Goal: Information Seeking & Learning: Understand process/instructions

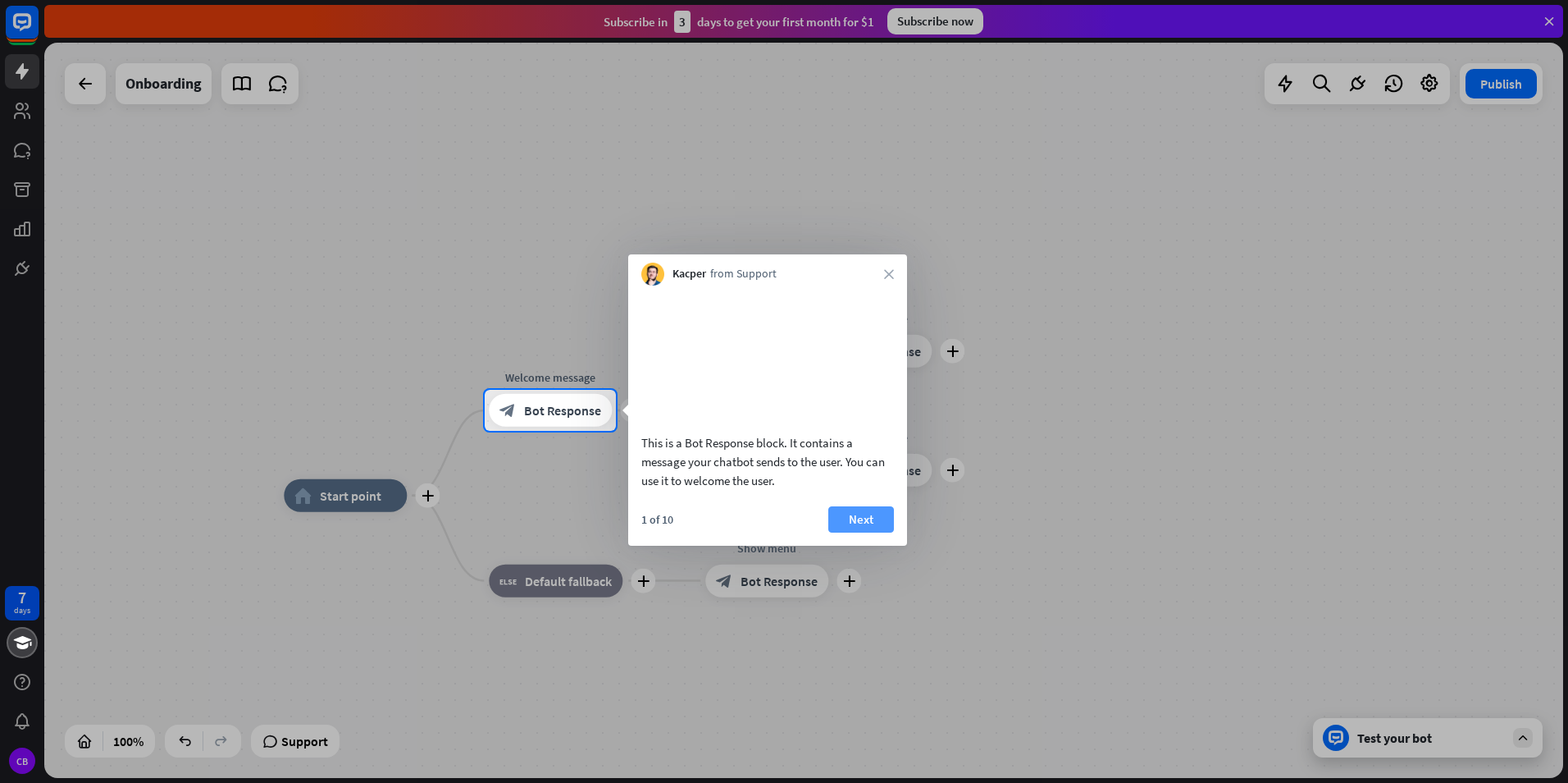
click at [867, 533] on button "Next" at bounding box center [861, 519] width 66 height 26
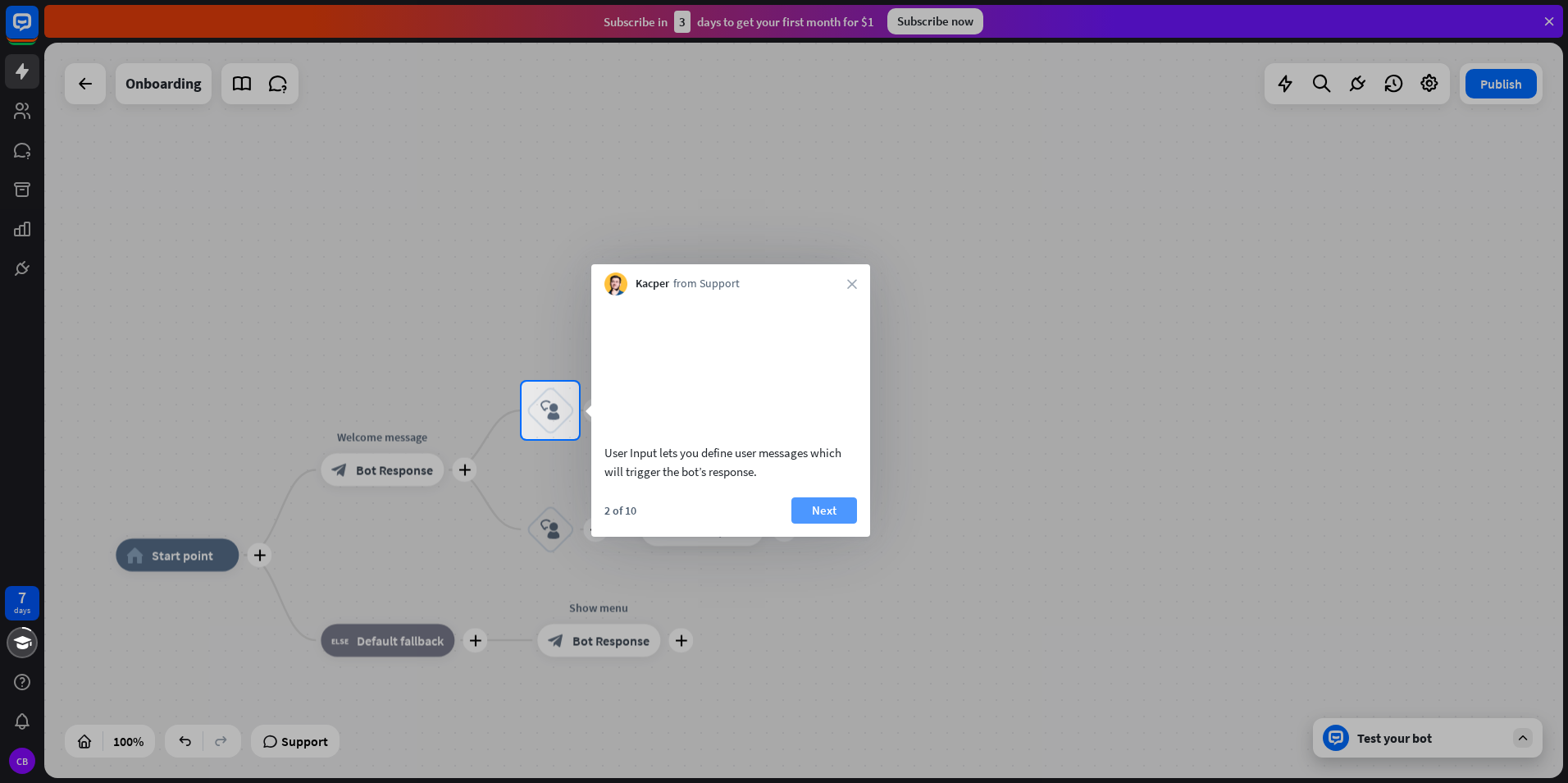
click at [815, 524] on button "Next" at bounding box center [824, 510] width 66 height 26
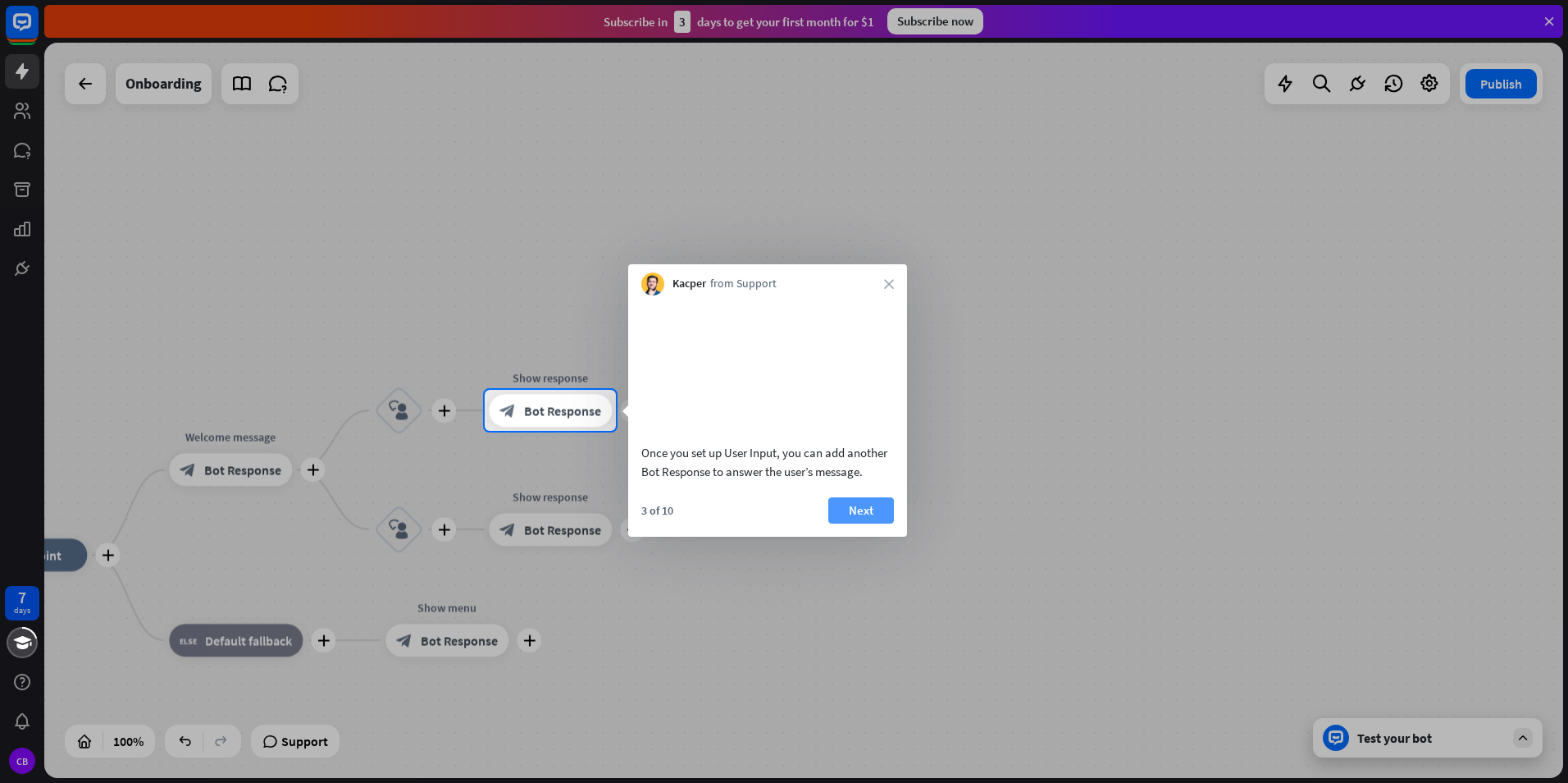
click at [858, 524] on button "Next" at bounding box center [861, 510] width 66 height 26
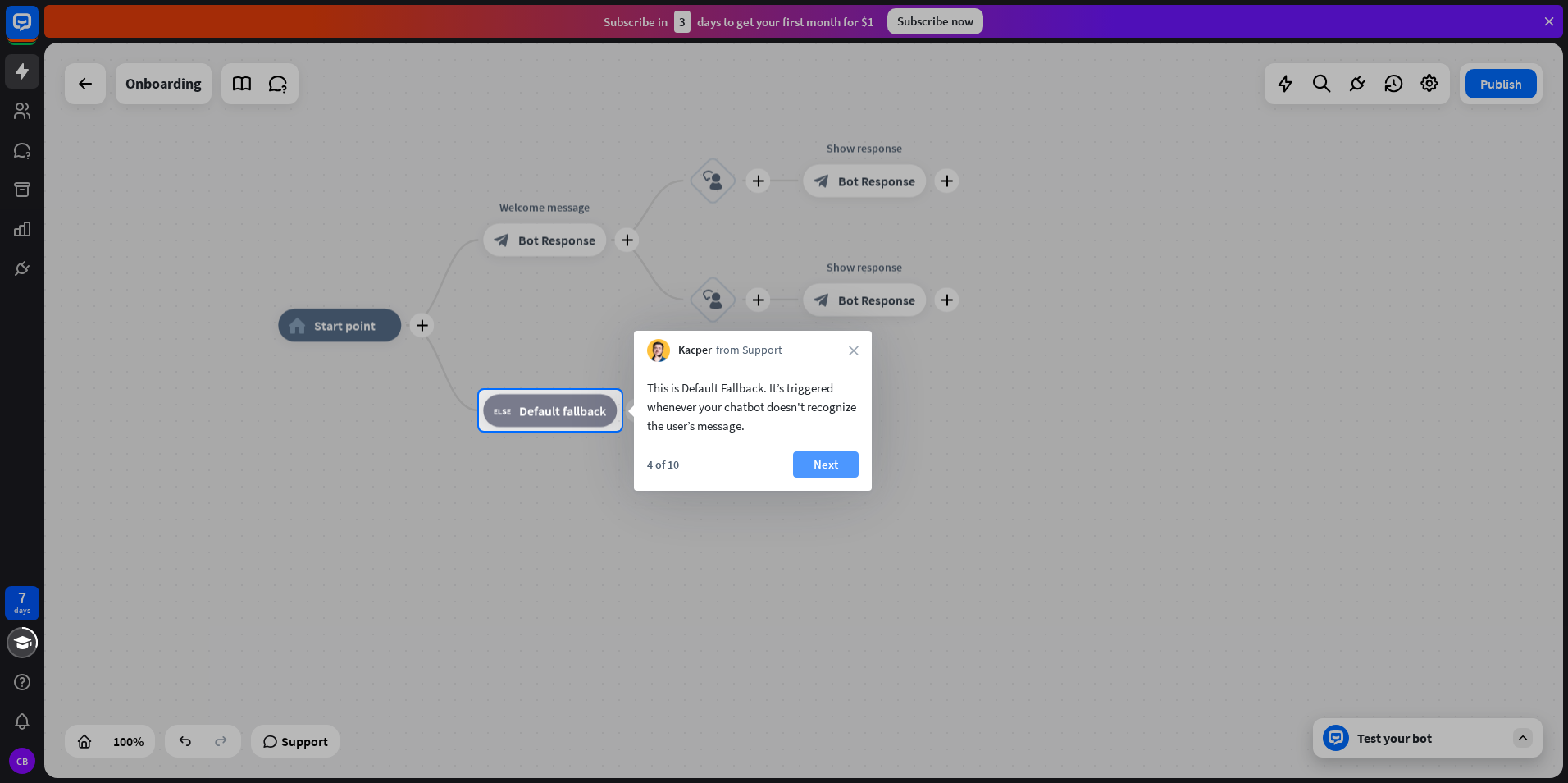
click at [828, 463] on button "Next" at bounding box center [826, 464] width 66 height 26
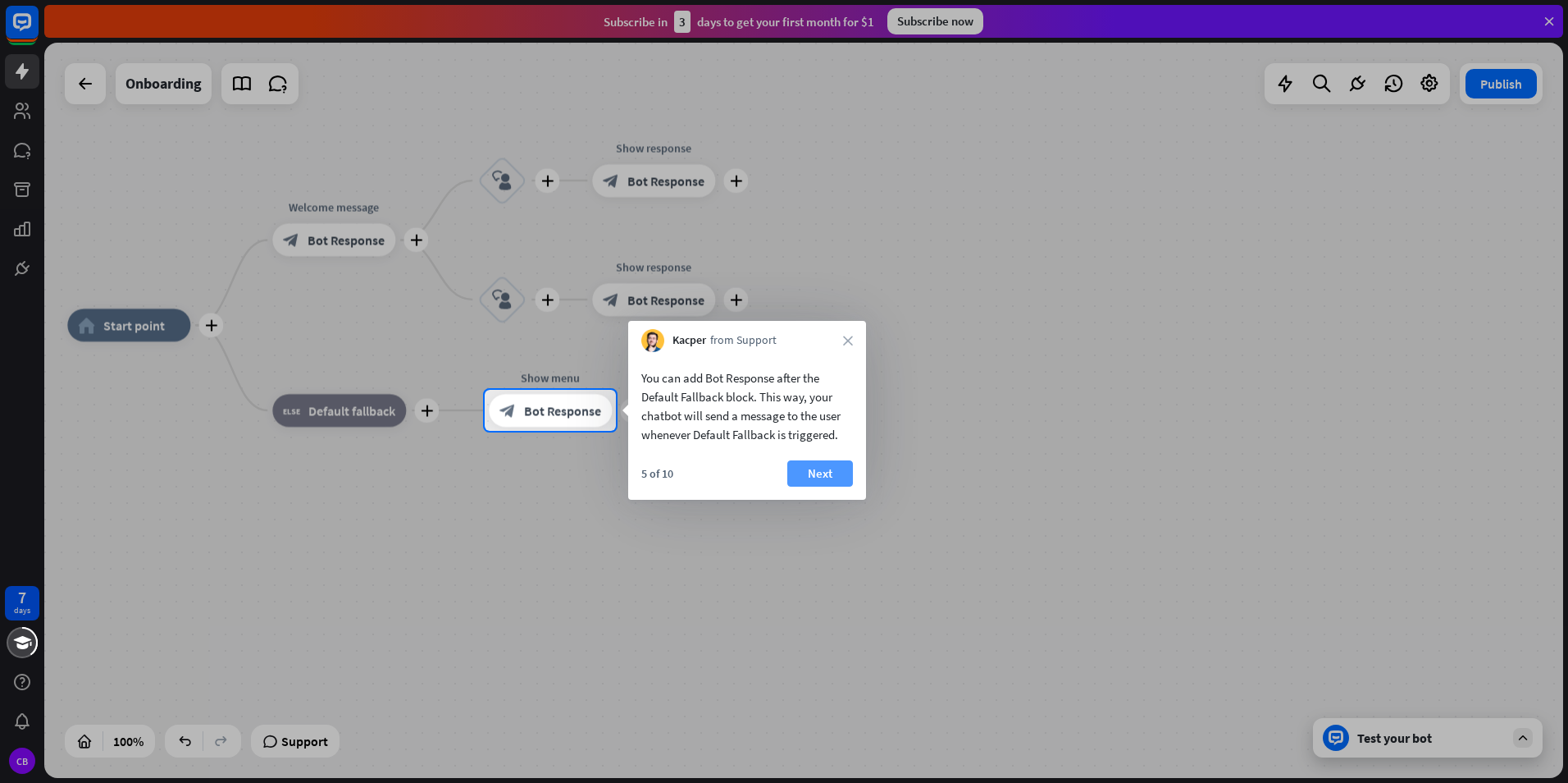
click at [826, 476] on button "Next" at bounding box center [820, 473] width 66 height 26
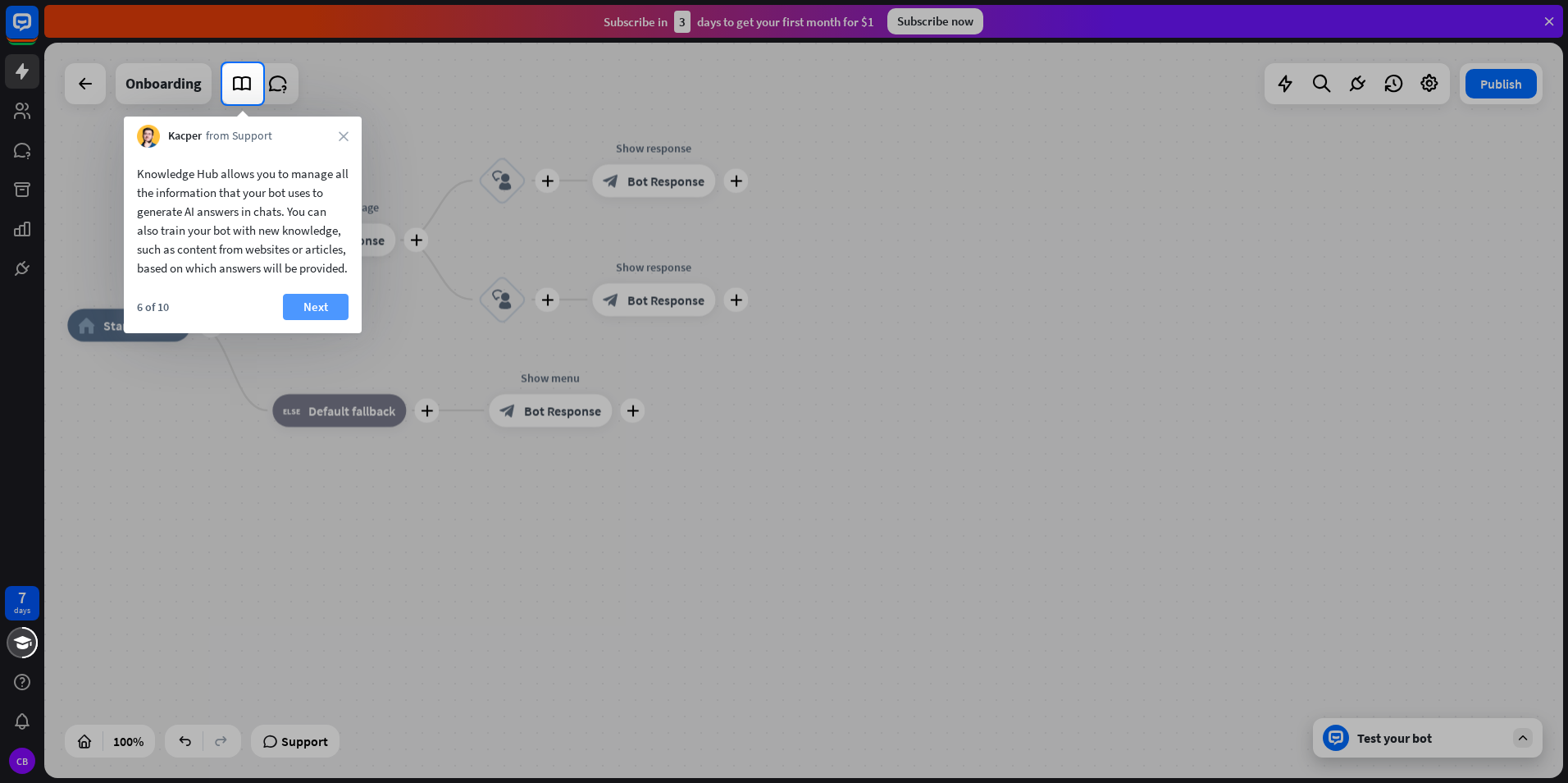
click at [326, 320] on button "Next" at bounding box center [316, 306] width 66 height 26
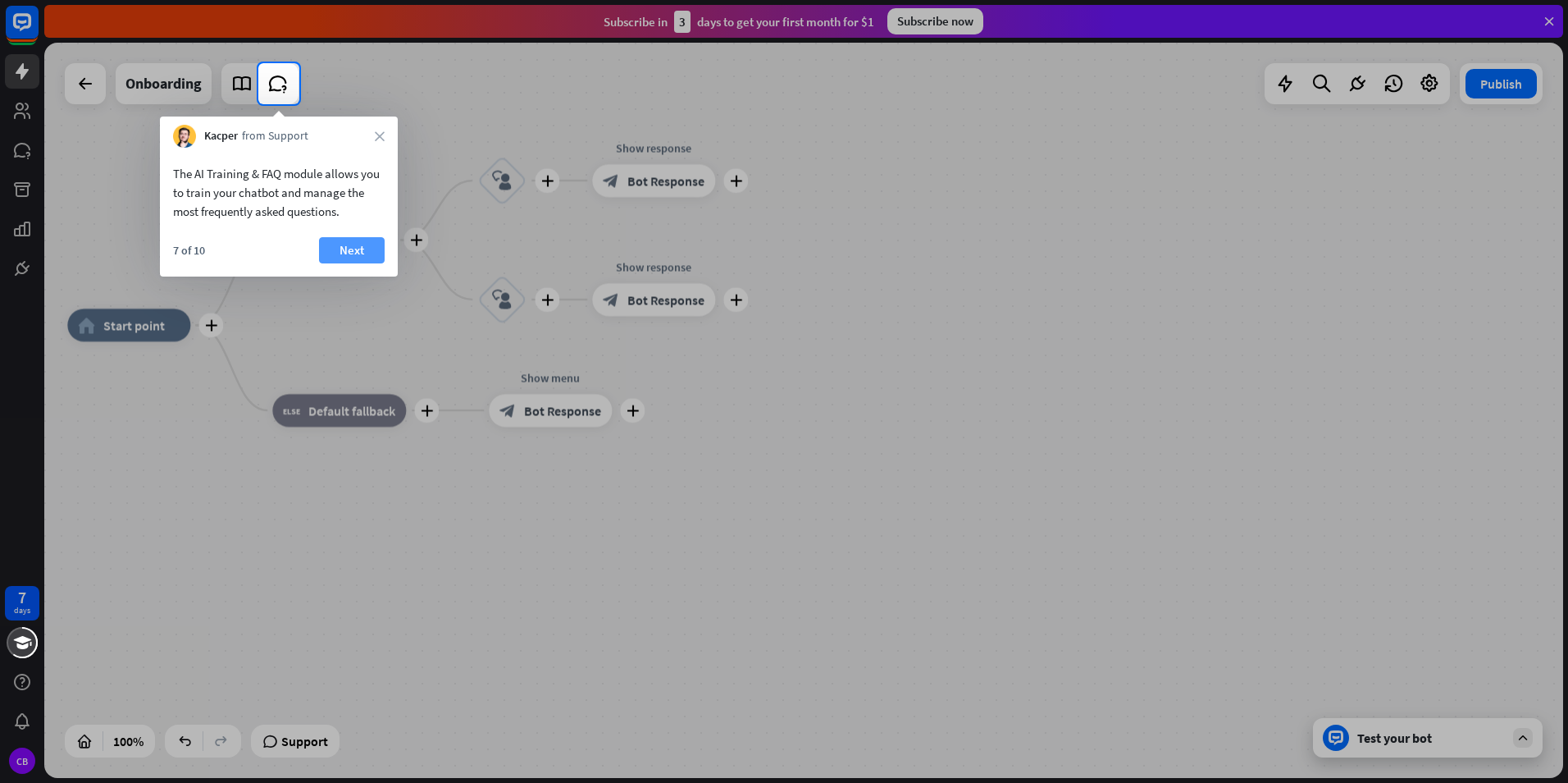
click at [339, 254] on button "Next" at bounding box center [352, 250] width 66 height 26
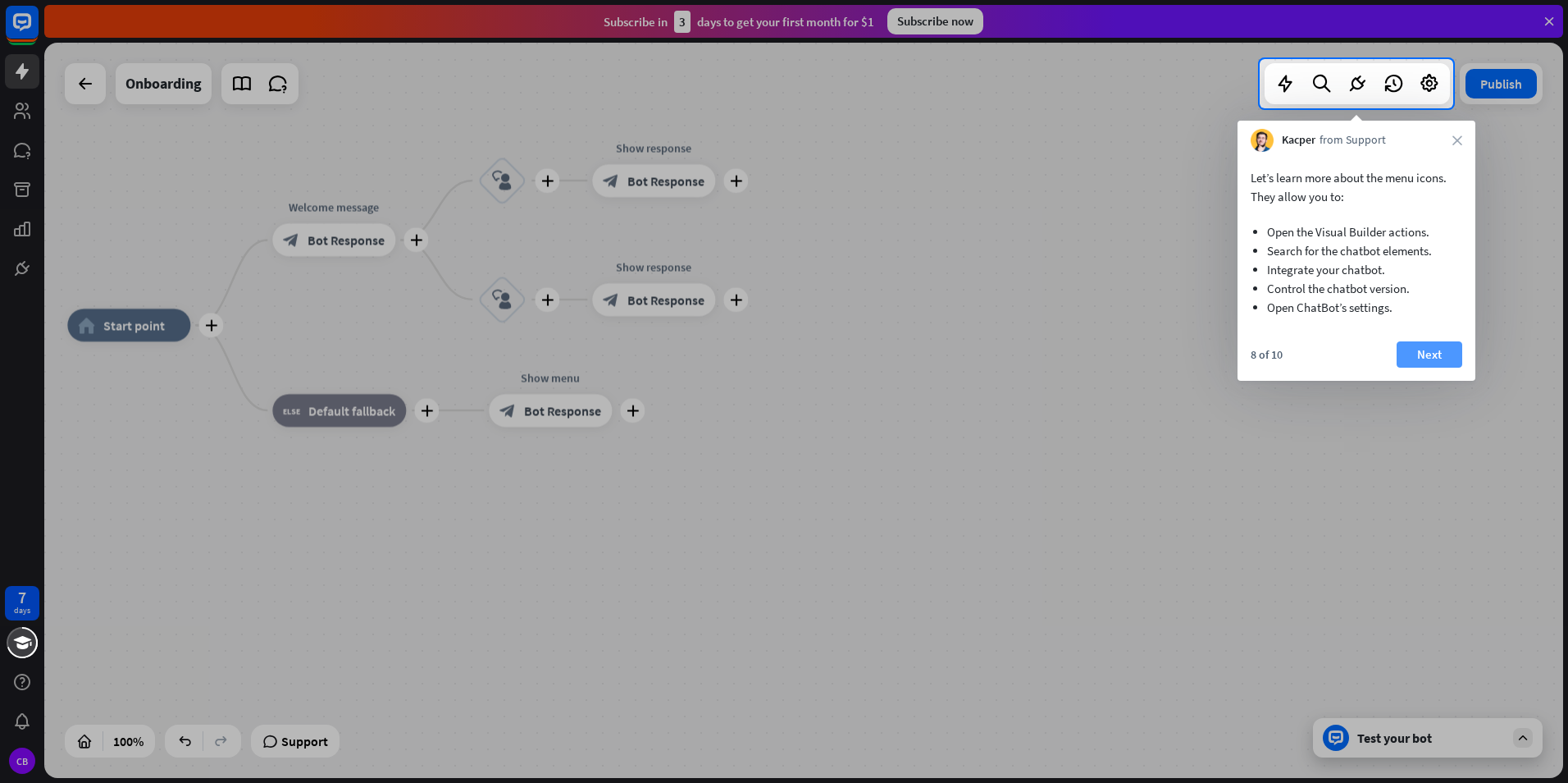
click at [1411, 346] on button "Next" at bounding box center [1429, 354] width 66 height 26
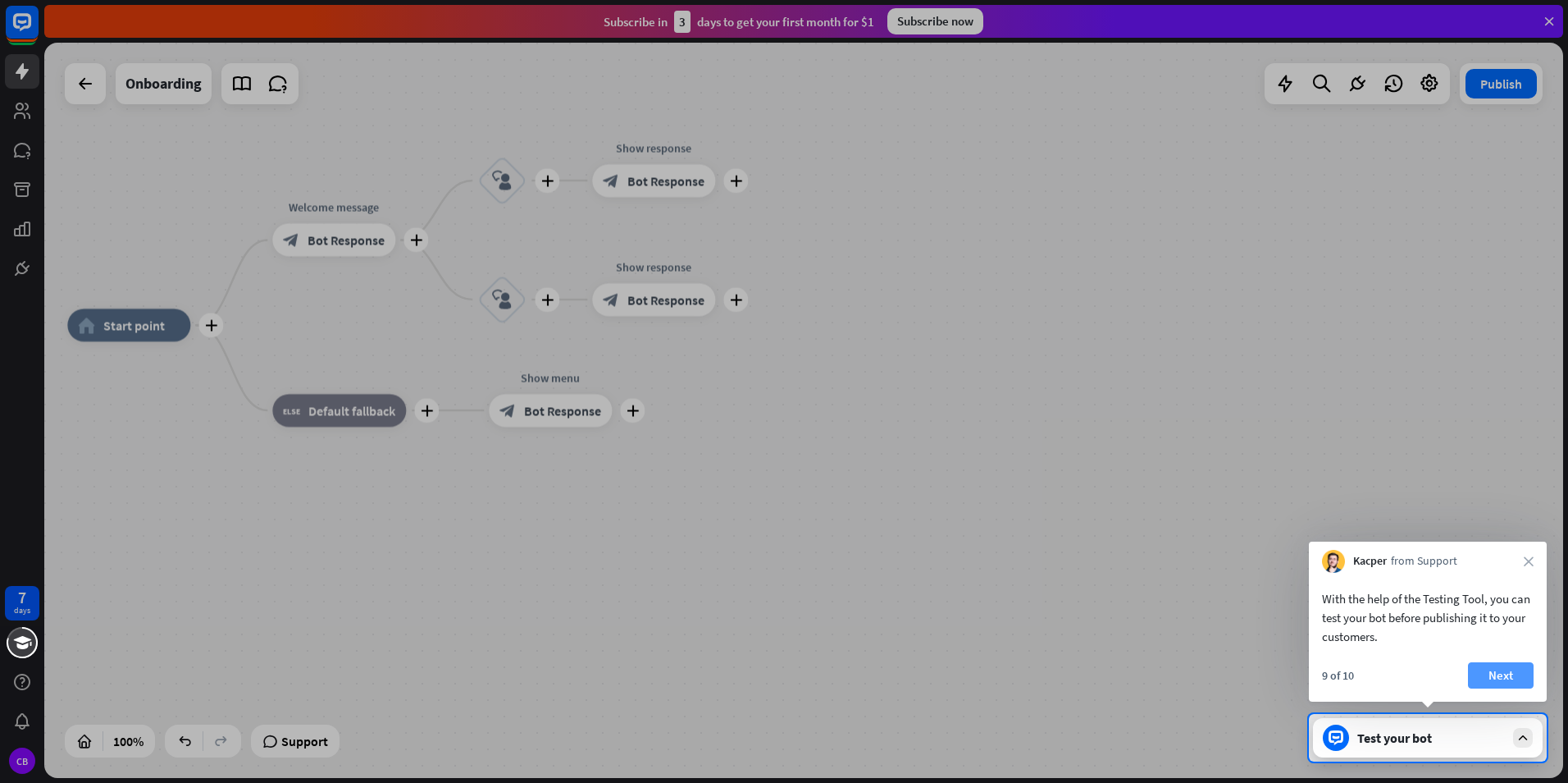
click at [1519, 671] on button "Next" at bounding box center [1501, 675] width 66 height 26
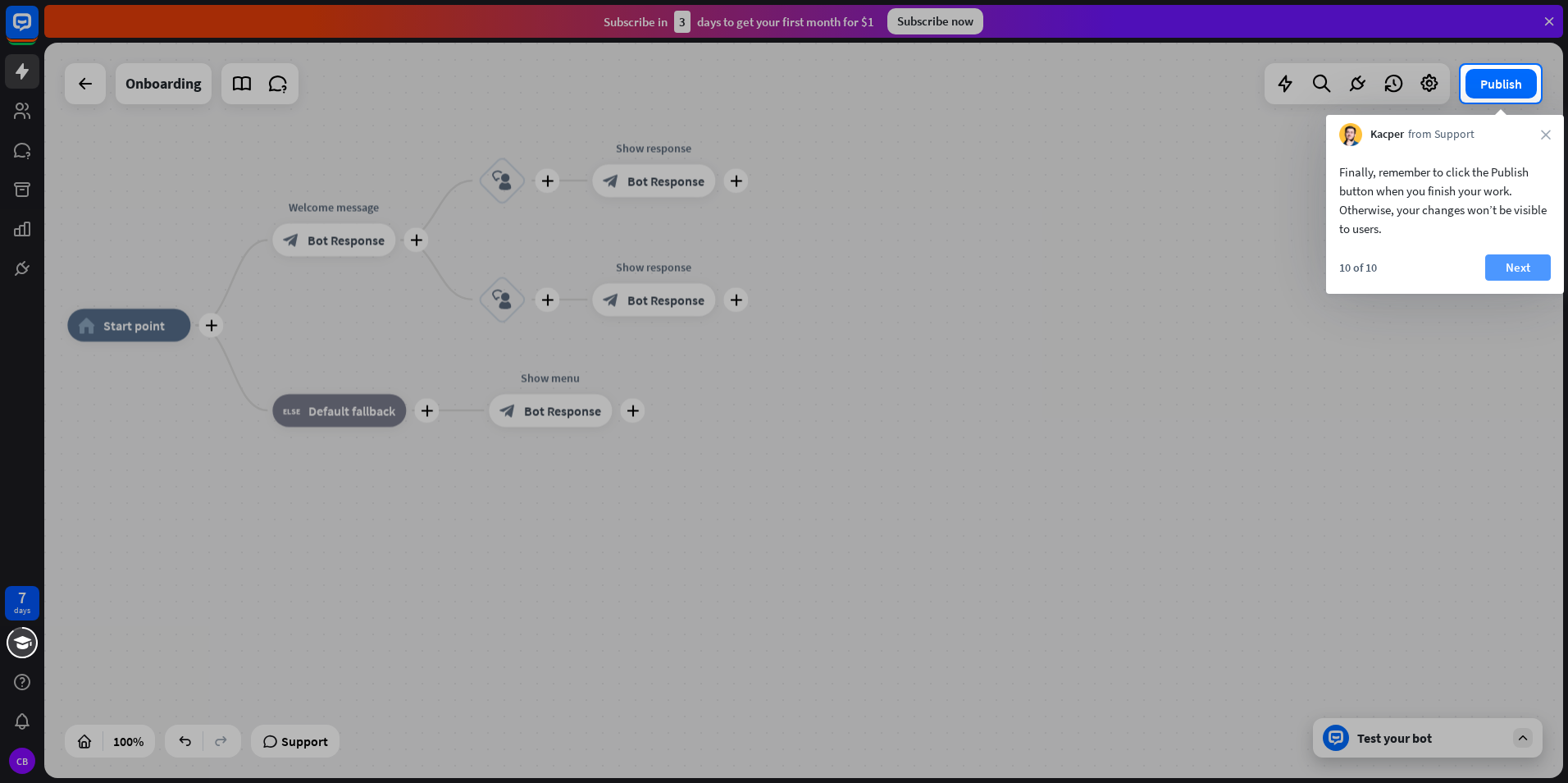
click at [1514, 270] on button "Next" at bounding box center [1518, 267] width 66 height 26
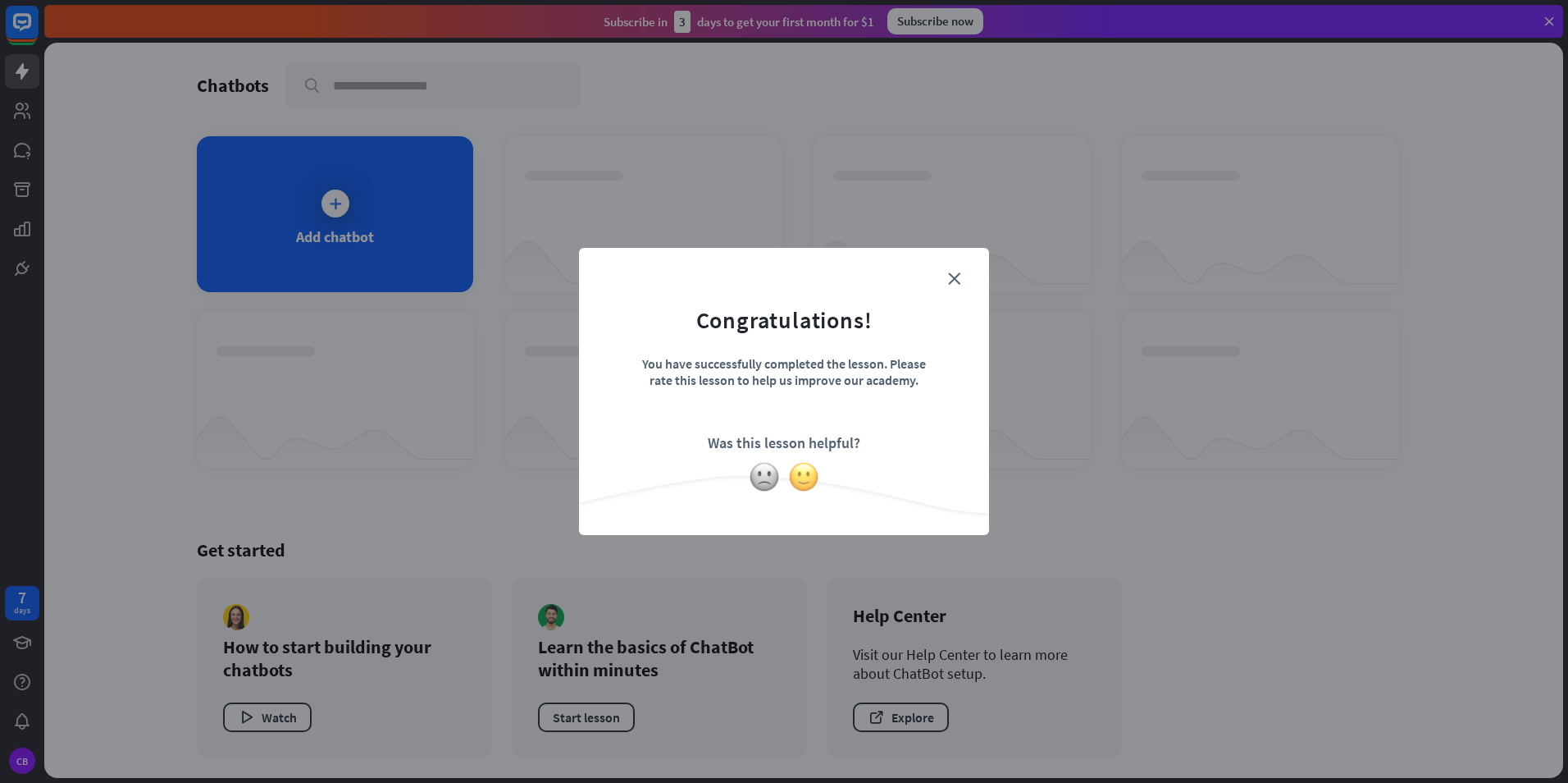
click at [806, 472] on img at bounding box center [803, 476] width 31 height 32
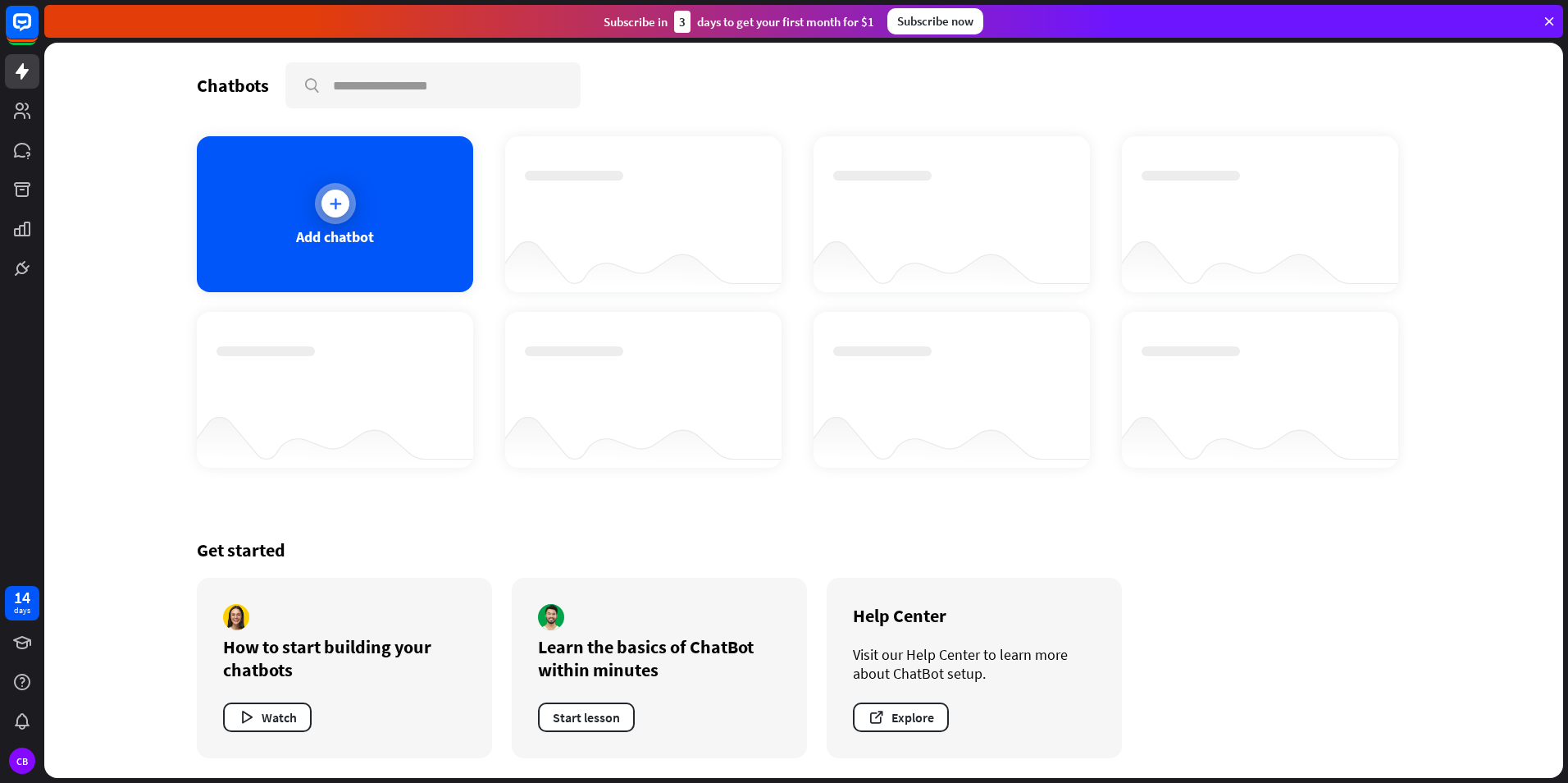
click at [334, 200] on icon at bounding box center [336, 203] width 16 height 16
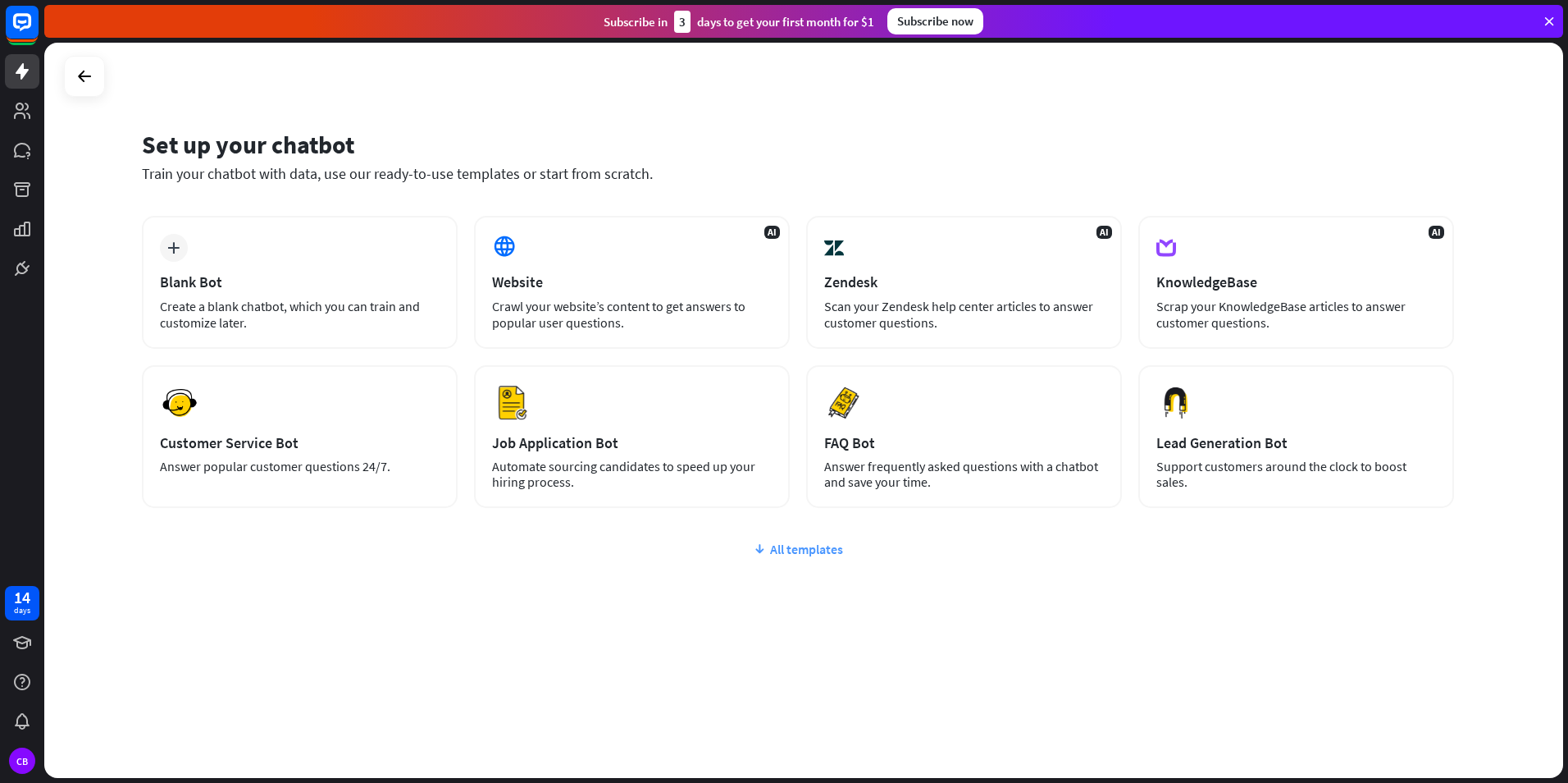
click at [806, 553] on div "All templates" at bounding box center [798, 549] width 1313 height 16
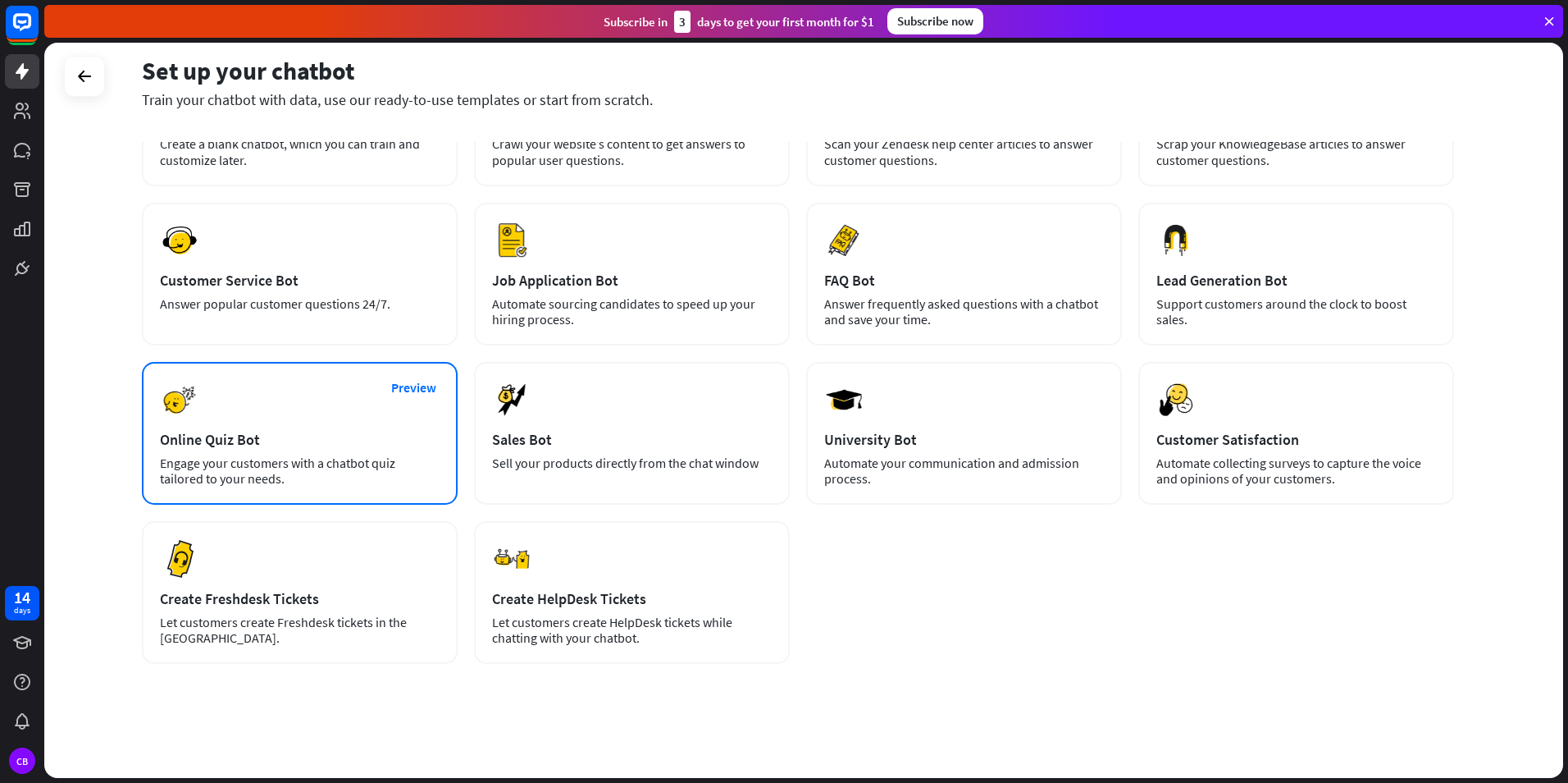
scroll to position [163, 0]
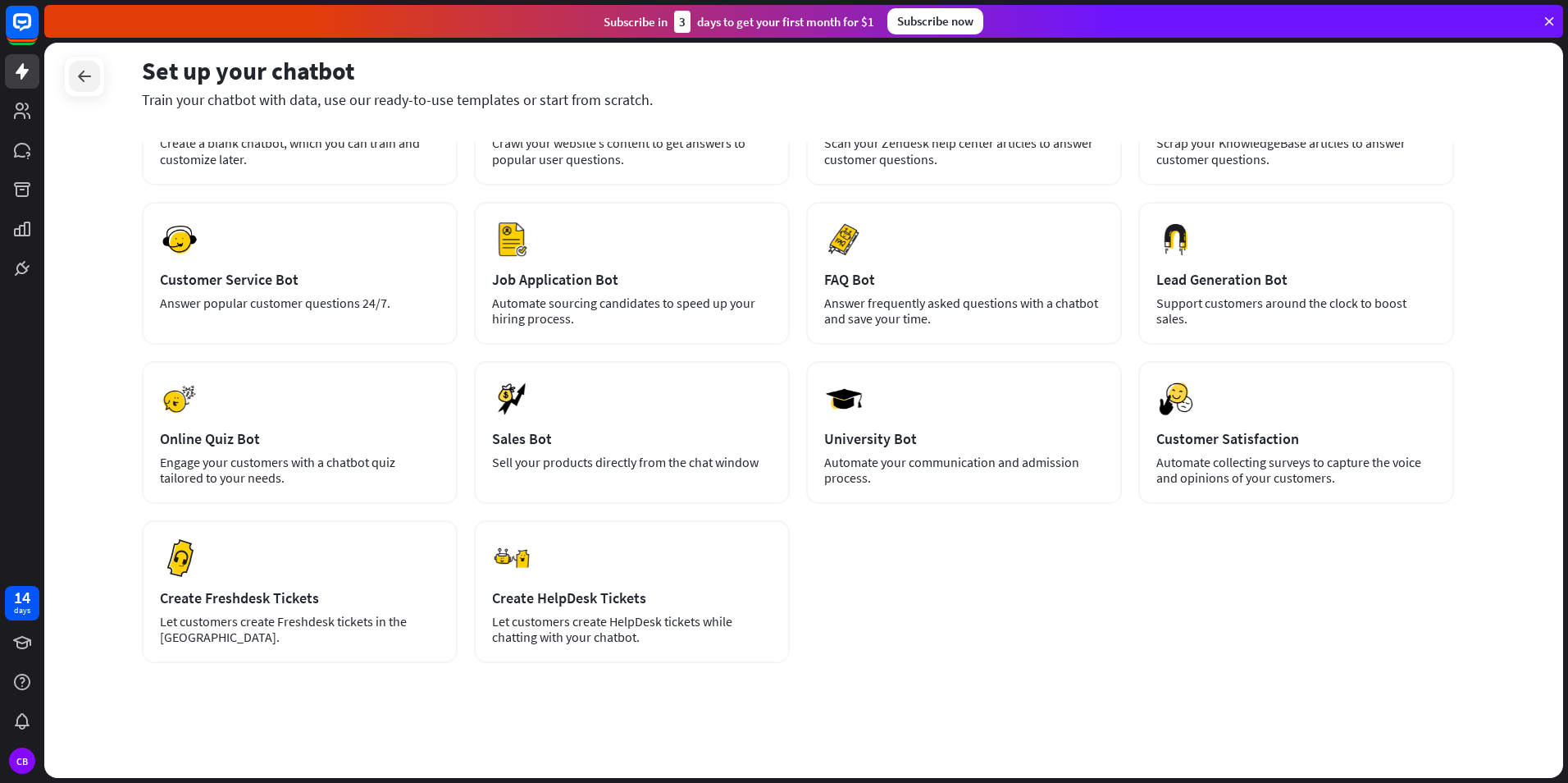
click at [80, 71] on icon at bounding box center [85, 76] width 20 height 20
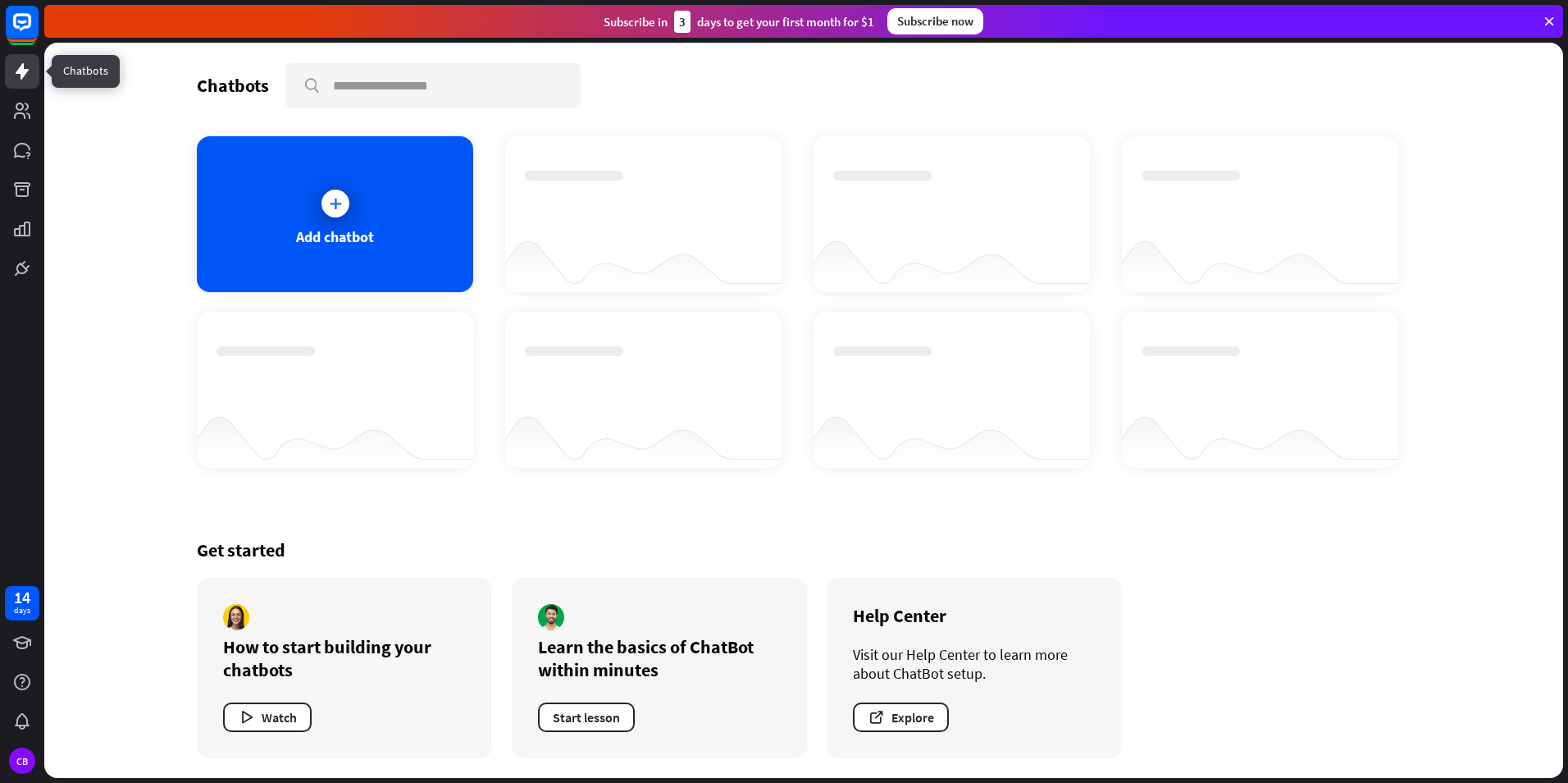
click at [24, 67] on icon at bounding box center [22, 71] width 20 height 20
